Goal: Find specific page/section: Find specific page/section

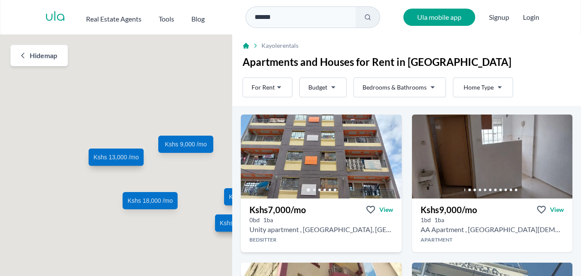
click at [311, 225] on h2 "Unity apartment , [GEOGRAPHIC_DATA], [GEOGRAPHIC_DATA]" at bounding box center [320, 229] width 143 height 10
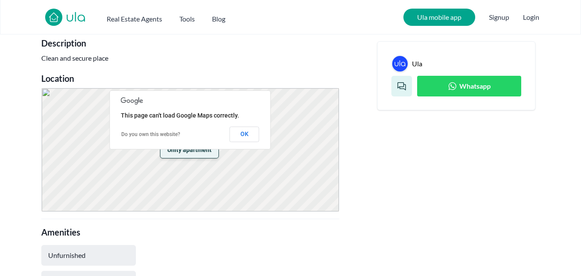
scroll to position [344, 0]
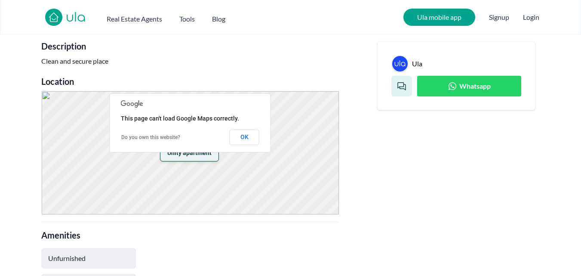
click at [495, 79] on link "Whatsapp" at bounding box center [469, 86] width 104 height 21
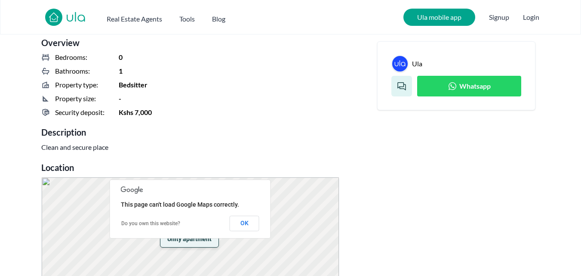
scroll to position [301, 0]
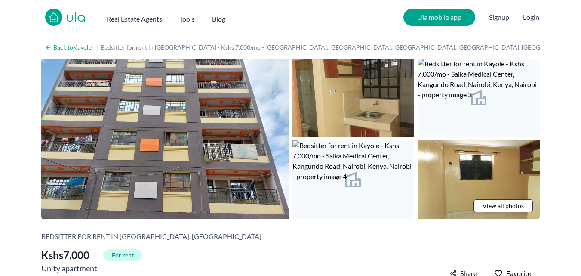
scroll to position [1025, 0]
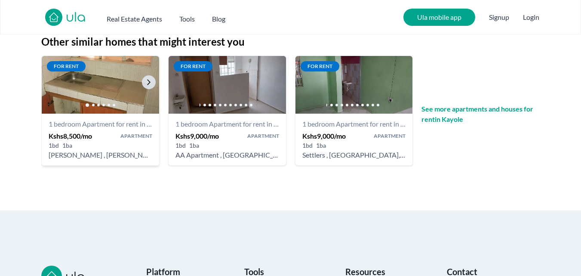
click at [96, 98] on div at bounding box center [100, 104] width 117 height 17
click at [88, 158] on h5 "[PERSON_NAME] , [PERSON_NAME] House, [GEOGRAPHIC_DATA]" at bounding box center [101, 155] width 104 height 10
